Goal: Task Accomplishment & Management: Manage account settings

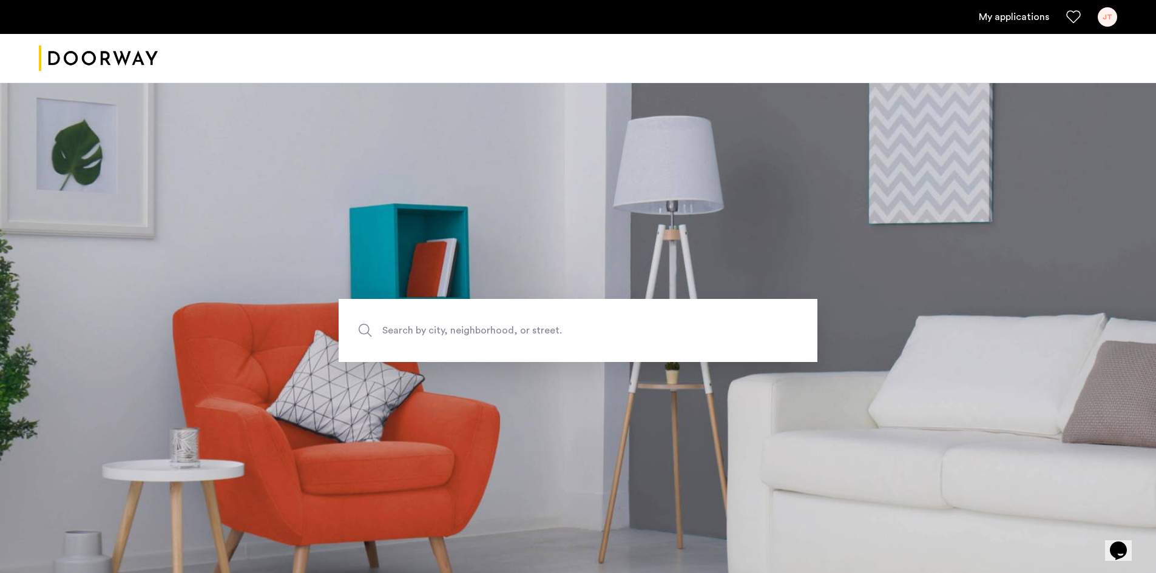
click at [1016, 15] on link "My applications" at bounding box center [1014, 17] width 70 height 15
